Goal: Task Accomplishment & Management: Manage account settings

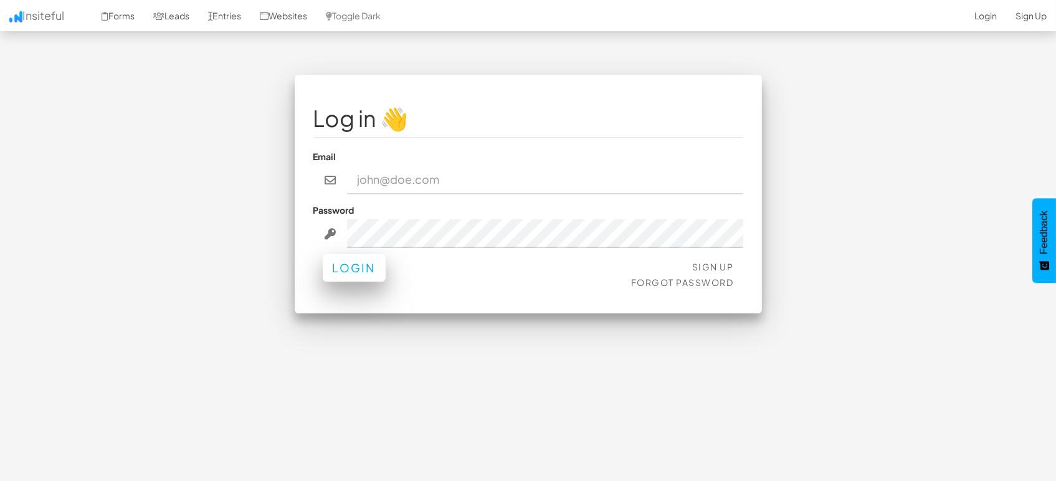
type input "[EMAIL_ADDRESS][DOMAIN_NAME]"
click at [364, 270] on button "Login" at bounding box center [354, 267] width 63 height 27
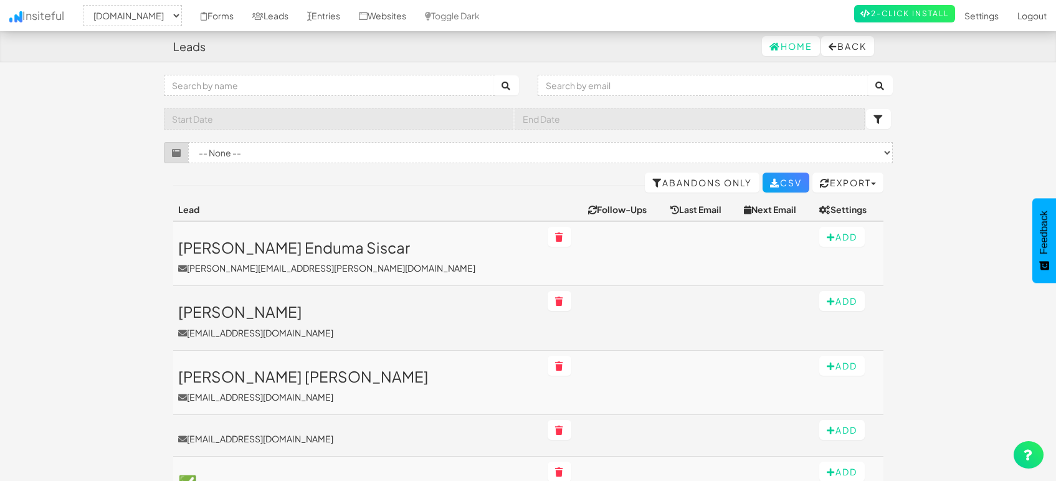
select select "1505"
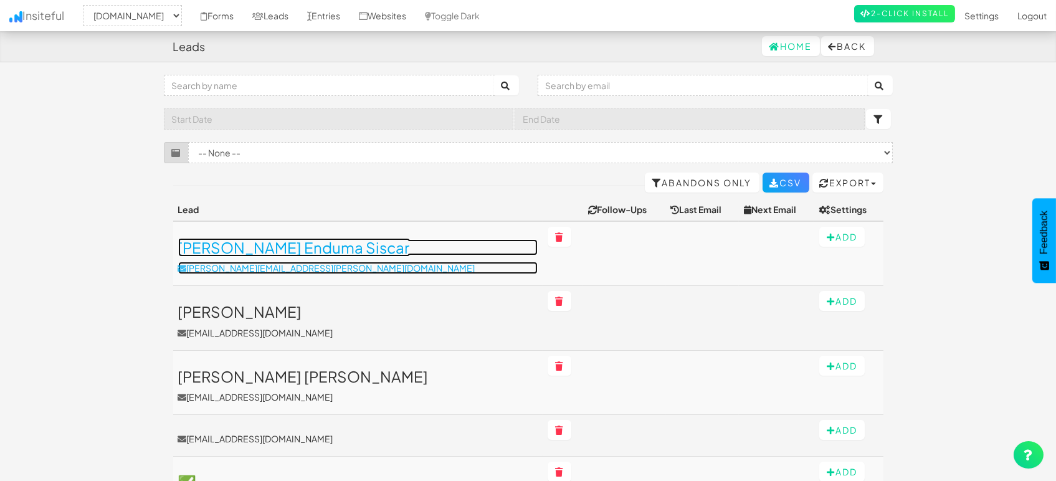
click at [297, 247] on h3 "[PERSON_NAME] Enduma Siscar" at bounding box center [357, 247] width 359 height 16
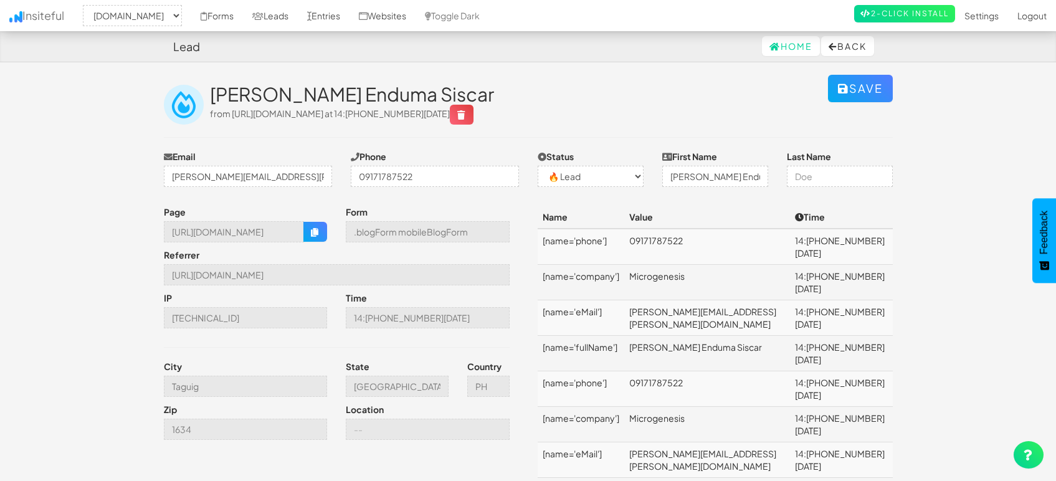
select select "1505"
select select "0"
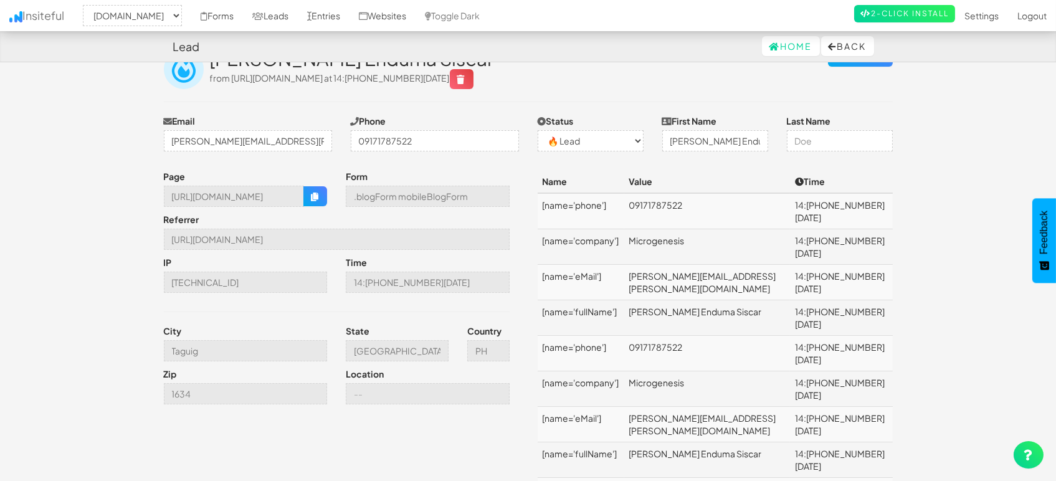
scroll to position [69, 0]
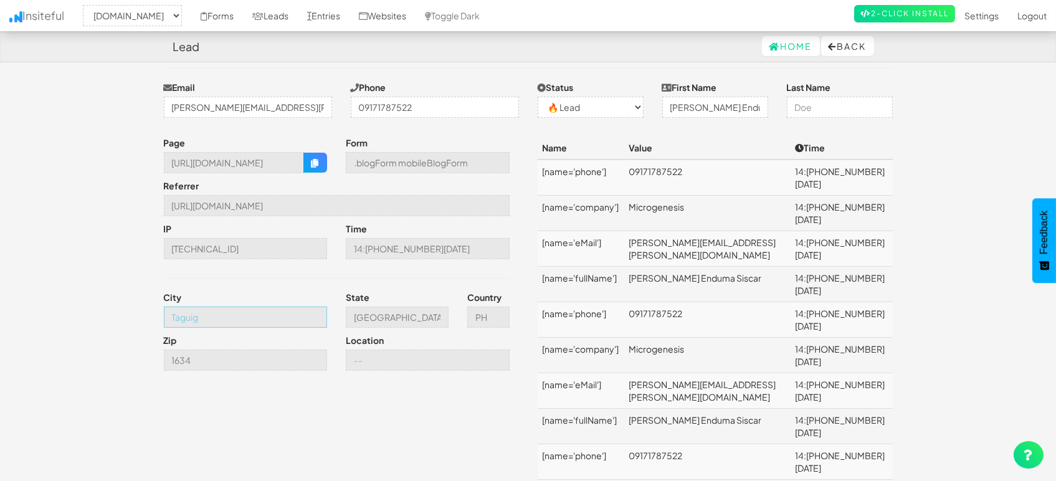
click at [247, 311] on input "Taguig" at bounding box center [246, 317] width 164 height 21
click at [325, 163] on button "button" at bounding box center [315, 163] width 24 height 20
